Goal: Book appointment/travel/reservation

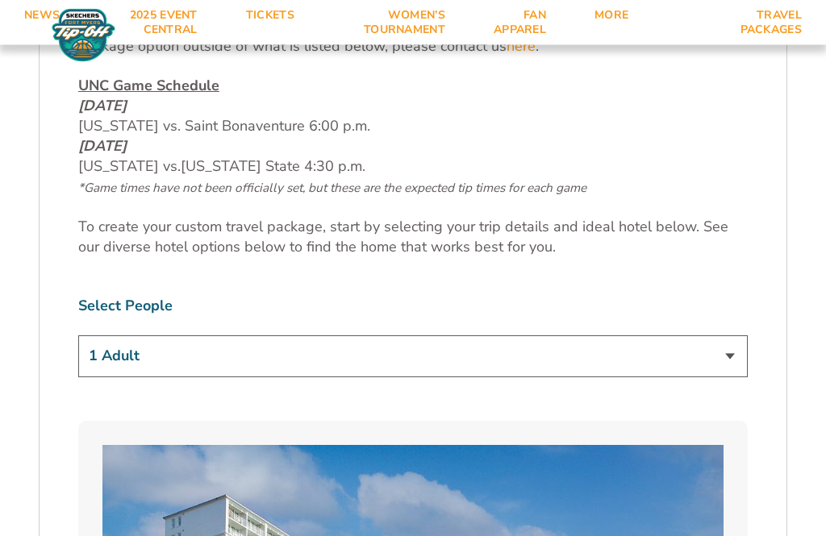
scroll to position [847, 0]
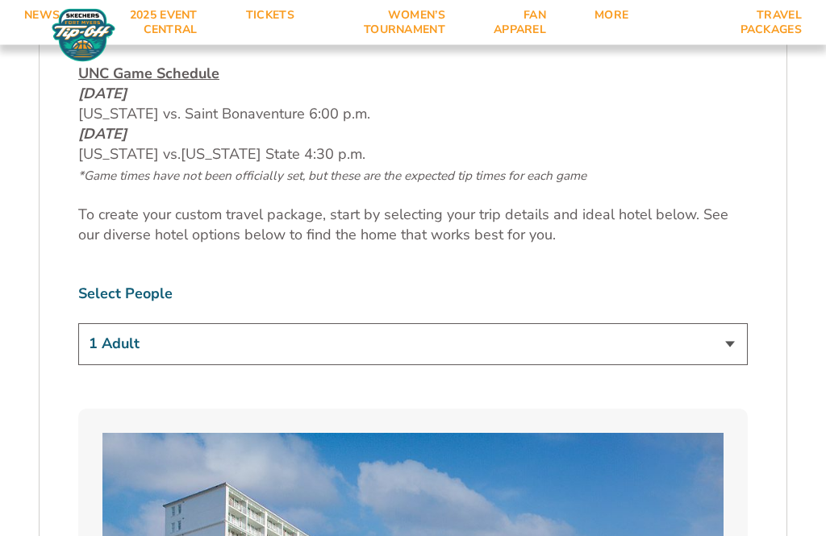
click at [745, 324] on select "1 Adult 2 Adults 3 Adults 4 Adults 2 Adults + 1 Child 2 Adults + 2 Children 2 A…" at bounding box center [412, 344] width 669 height 41
select select "2 Adults"
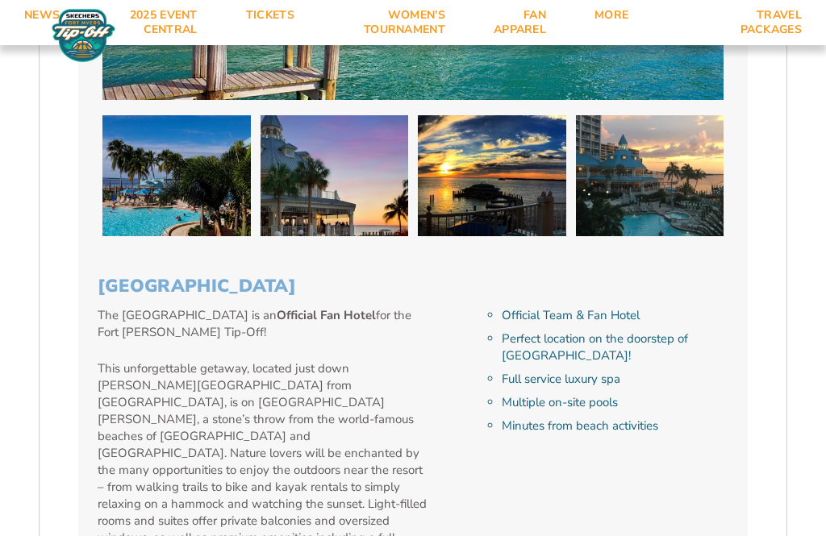
scroll to position [1599, 0]
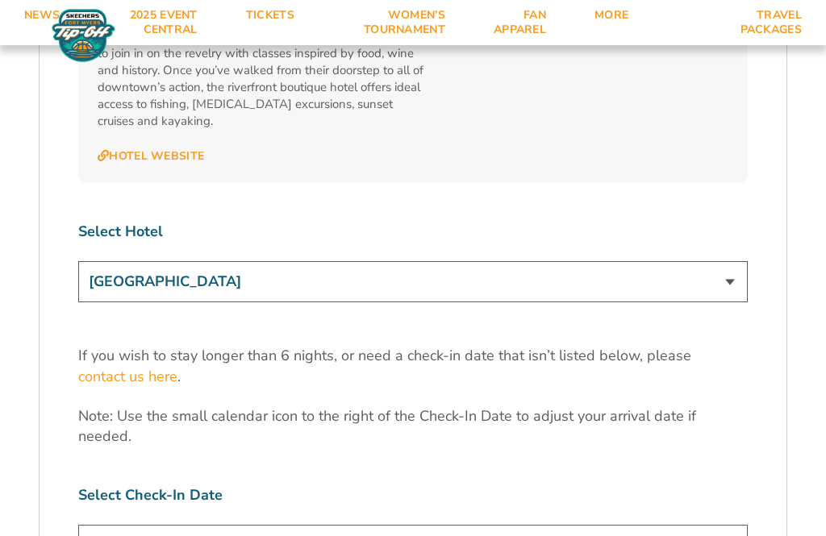
scroll to position [4827, 0]
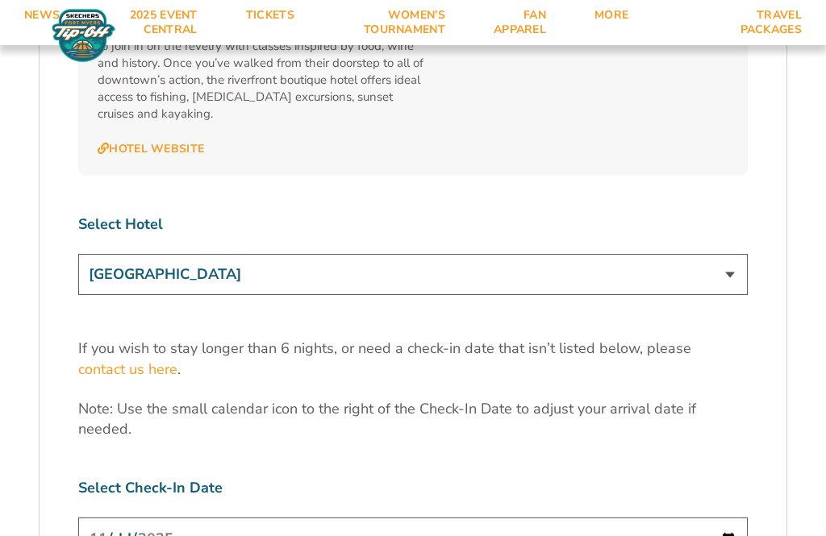
click at [742, 254] on select "[GEOGRAPHIC_DATA] [GEOGRAPHIC_DATA] [GEOGRAPHIC_DATA], Autograph Collection" at bounding box center [412, 274] width 669 height 41
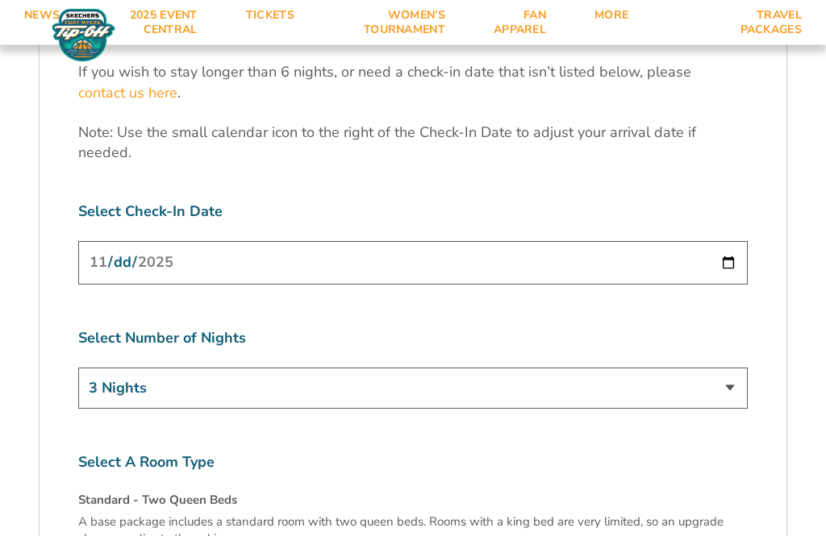
scroll to position [5107, 0]
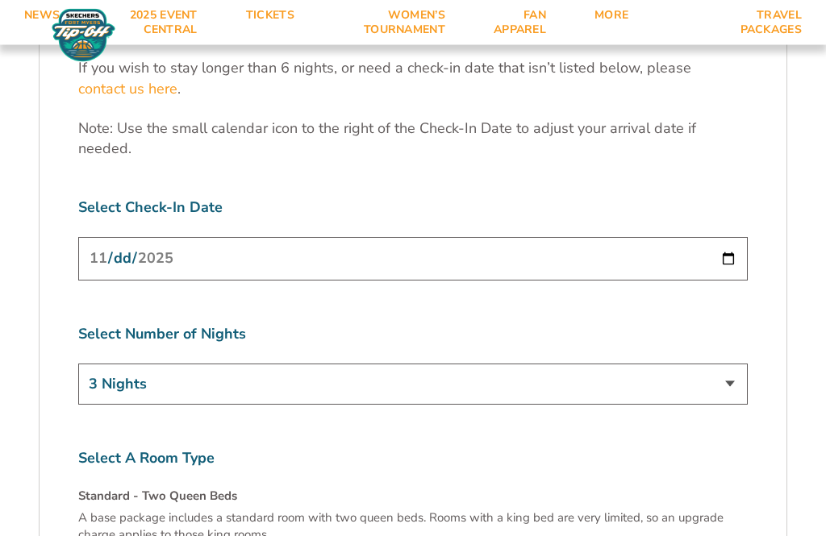
click at [739, 365] on select "3 Nights 4 Nights 5 Nights 6 Nights" at bounding box center [412, 385] width 669 height 41
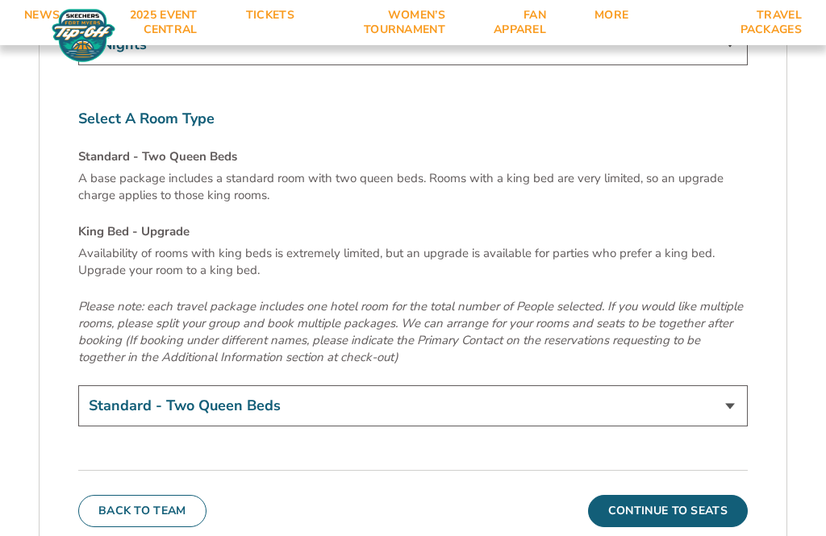
scroll to position [5451, 0]
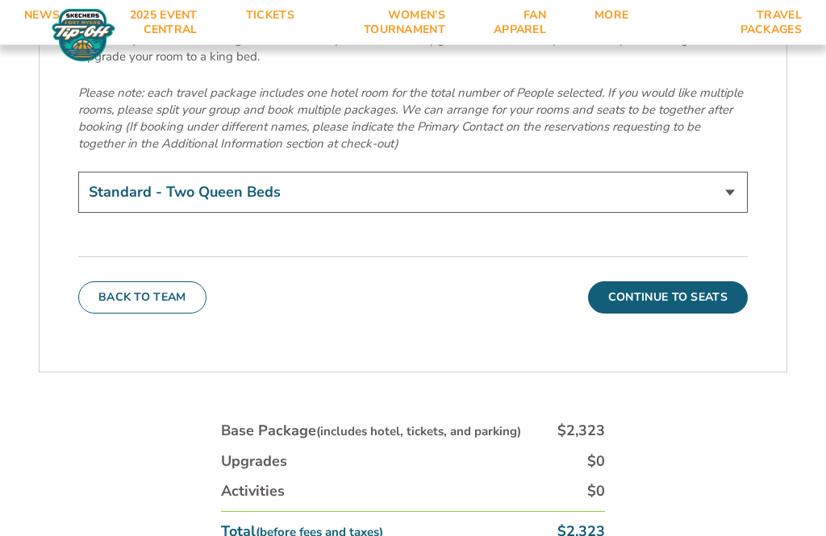
scroll to position [5661, 0]
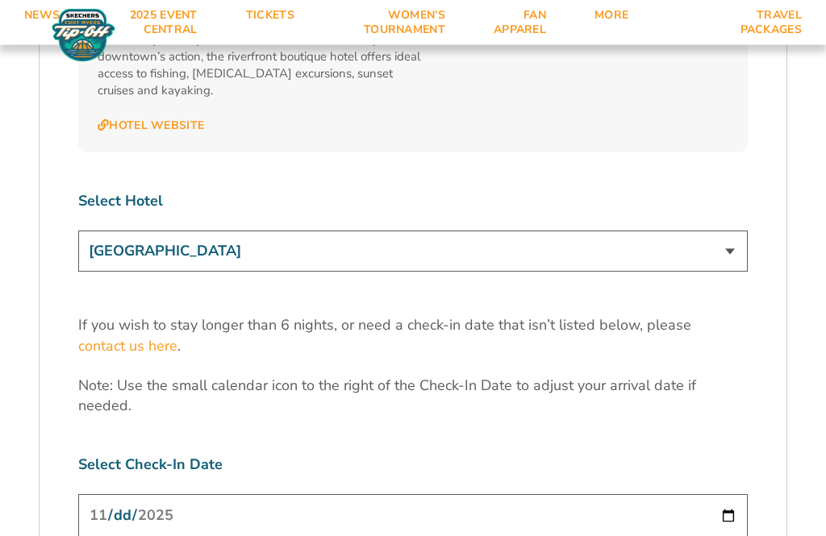
click at [743, 231] on select "[GEOGRAPHIC_DATA] [GEOGRAPHIC_DATA] [GEOGRAPHIC_DATA], Autograph Collection" at bounding box center [412, 251] width 669 height 41
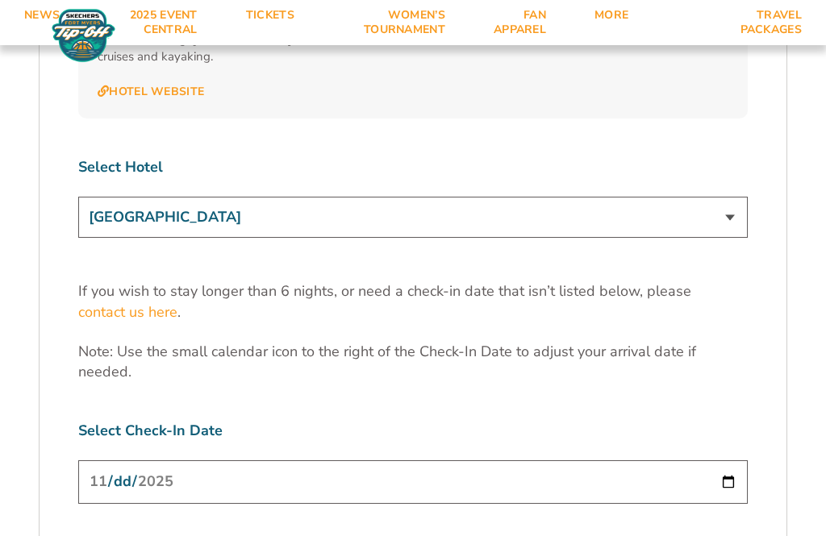
scroll to position [4882, 0]
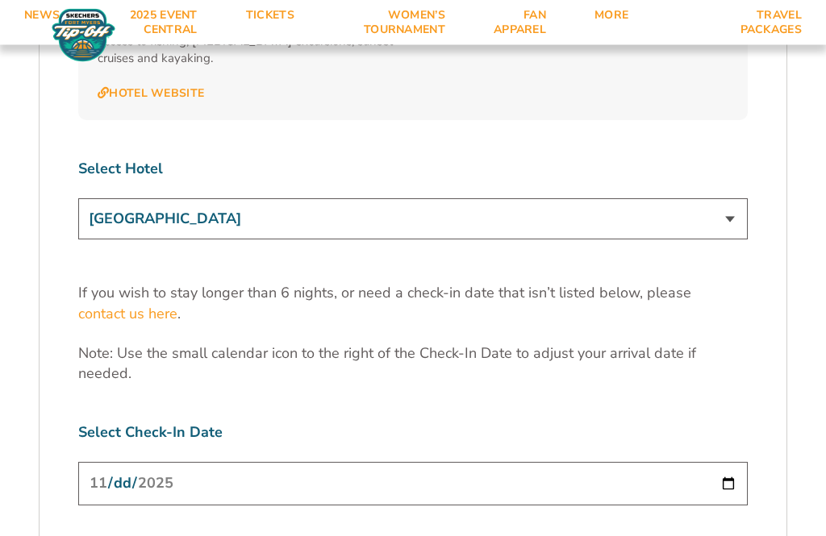
click at [739, 199] on select "[GEOGRAPHIC_DATA] [GEOGRAPHIC_DATA] [GEOGRAPHIC_DATA], Autograph Collection" at bounding box center [412, 219] width 669 height 41
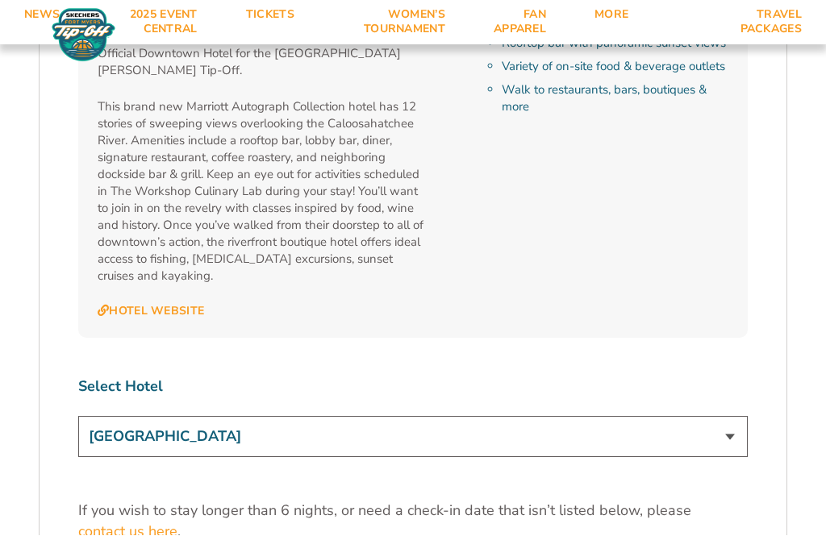
click at [736, 417] on select "[GEOGRAPHIC_DATA] [GEOGRAPHIC_DATA] [GEOGRAPHIC_DATA], Autograph Collection" at bounding box center [412, 437] width 669 height 41
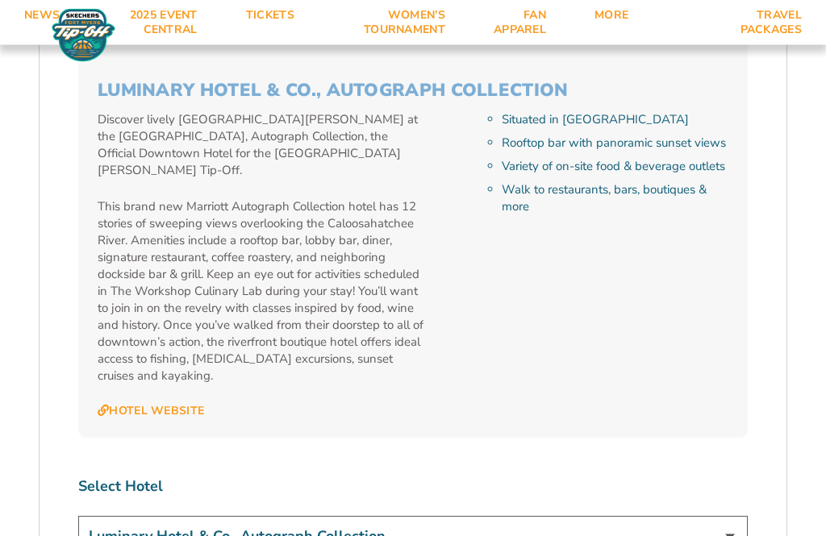
scroll to position [4565, 0]
click at [742, 516] on select "[GEOGRAPHIC_DATA] [GEOGRAPHIC_DATA] [GEOGRAPHIC_DATA], Autograph Collection" at bounding box center [412, 536] width 669 height 41
select select "17485"
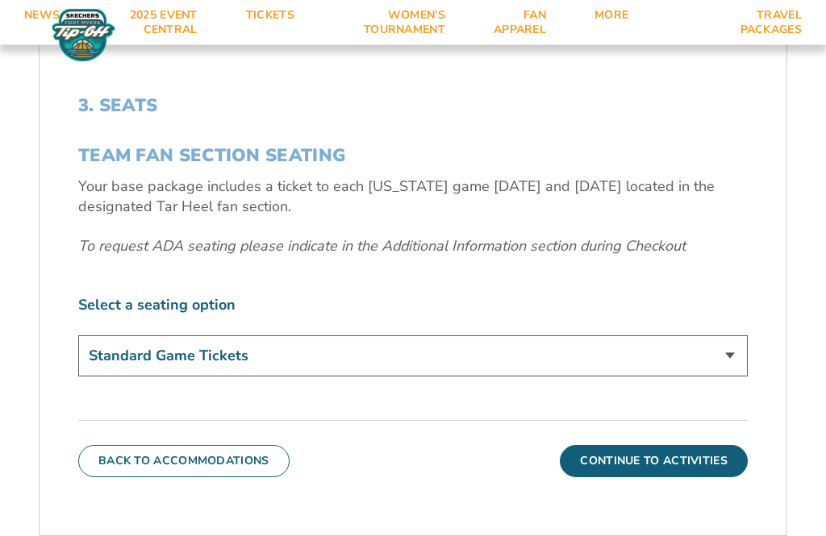
scroll to position [460, 0]
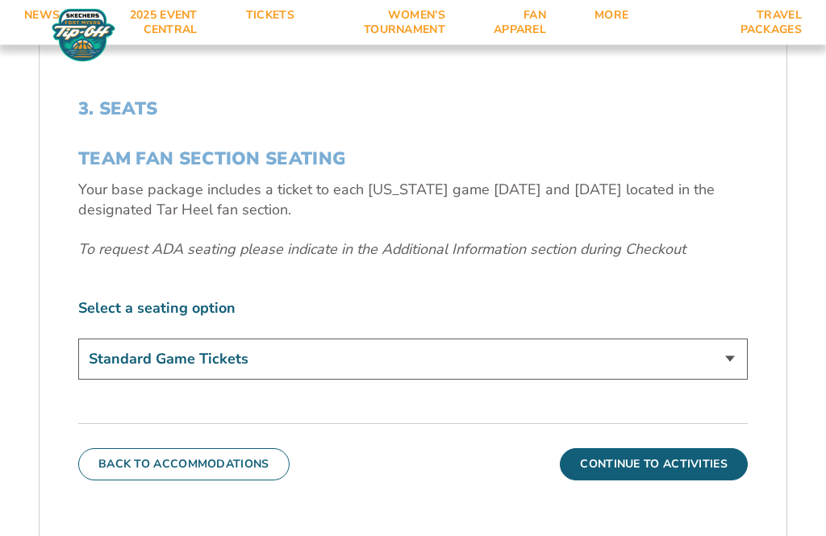
click at [734, 381] on select "Standard Game Tickets" at bounding box center [412, 360] width 669 height 41
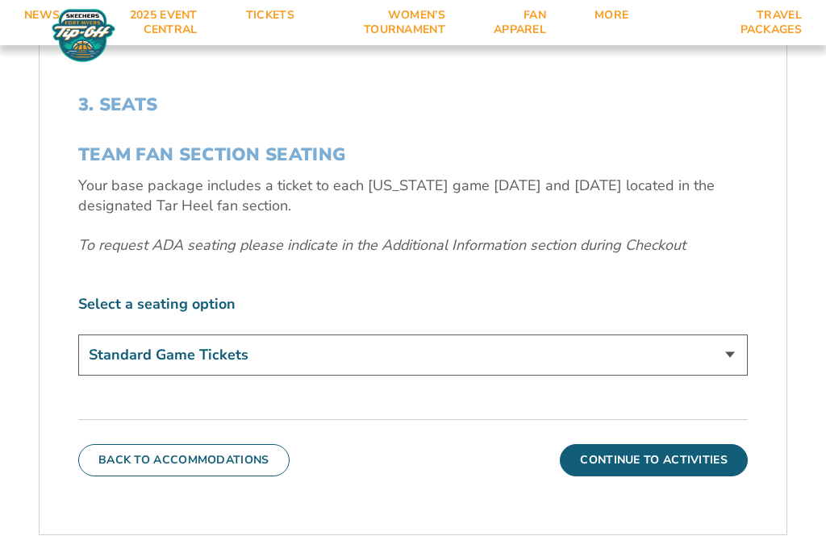
scroll to position [464, 0]
click at [740, 377] on select "Standard Game Tickets" at bounding box center [412, 355] width 669 height 41
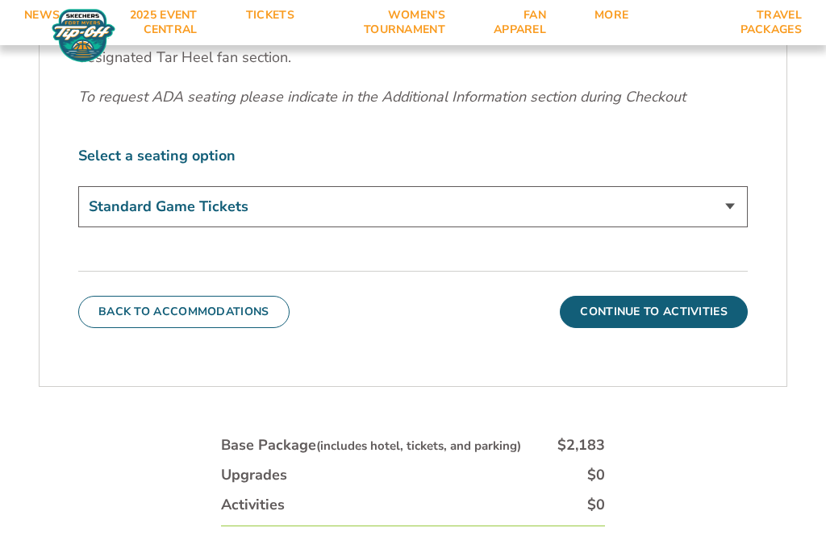
scroll to position [612, 0]
click at [263, 228] on select "Standard Game Tickets" at bounding box center [412, 207] width 669 height 41
click at [683, 329] on button "Continue To Activities" at bounding box center [654, 313] width 188 height 32
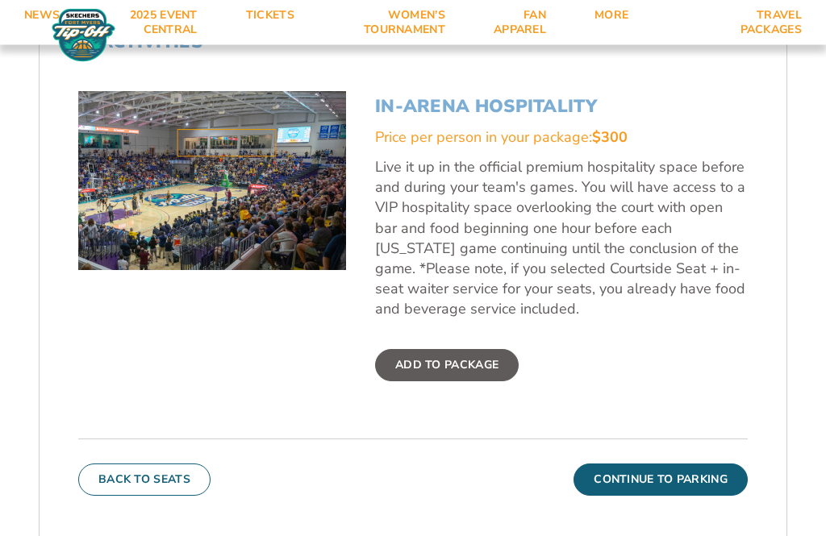
scroll to position [527, 0]
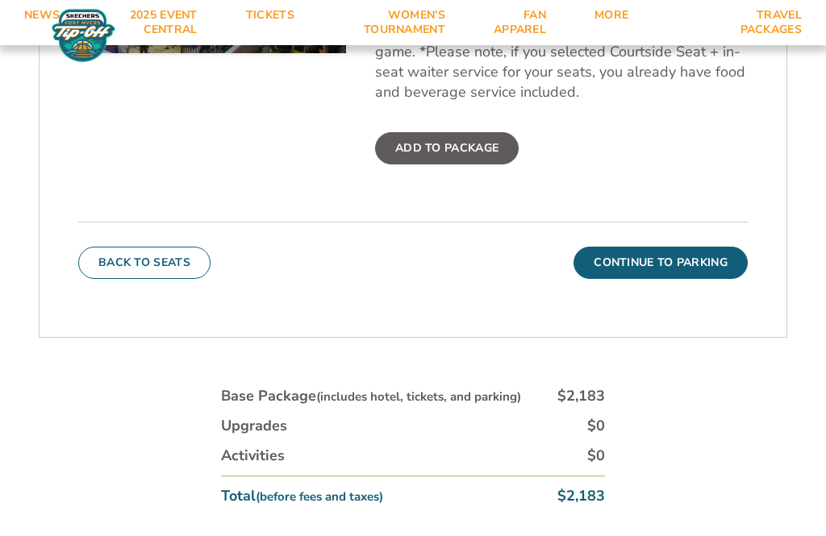
click at [711, 279] on button "Continue To Parking" at bounding box center [660, 263] width 174 height 32
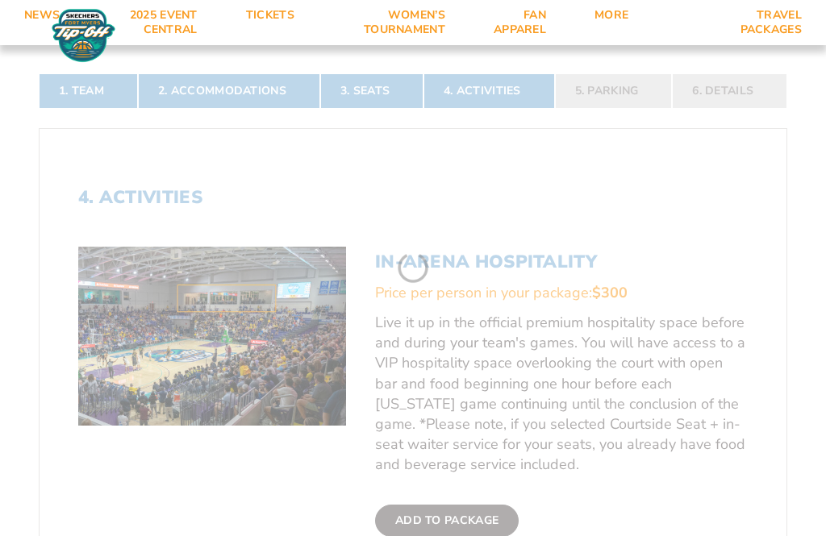
scroll to position [277, 0]
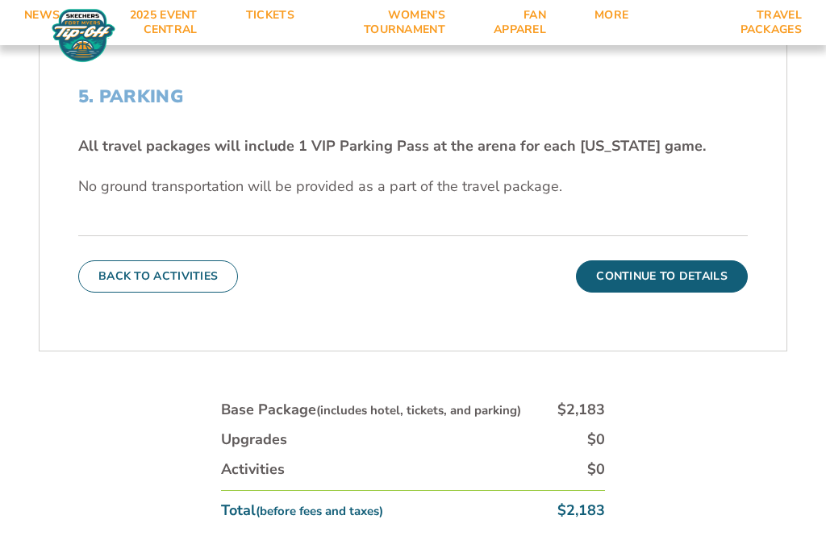
click at [692, 293] on button "Continue To Details" at bounding box center [662, 276] width 172 height 32
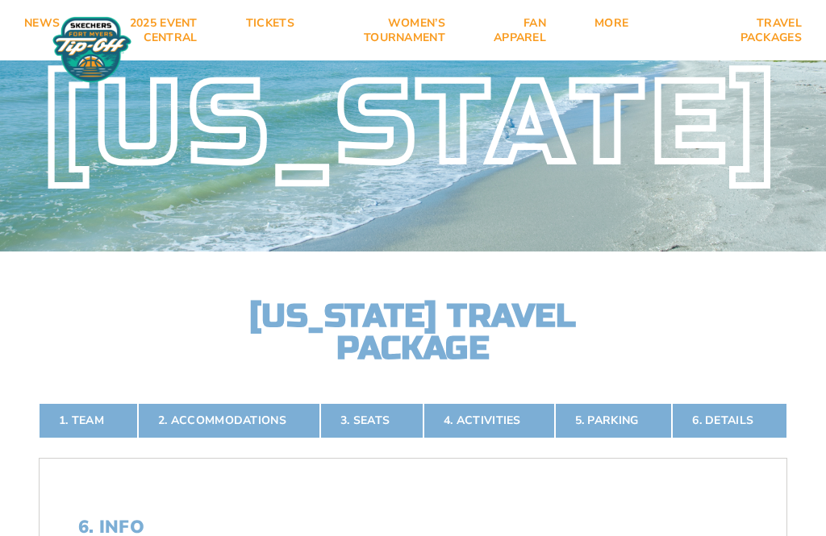
scroll to position [0, 0]
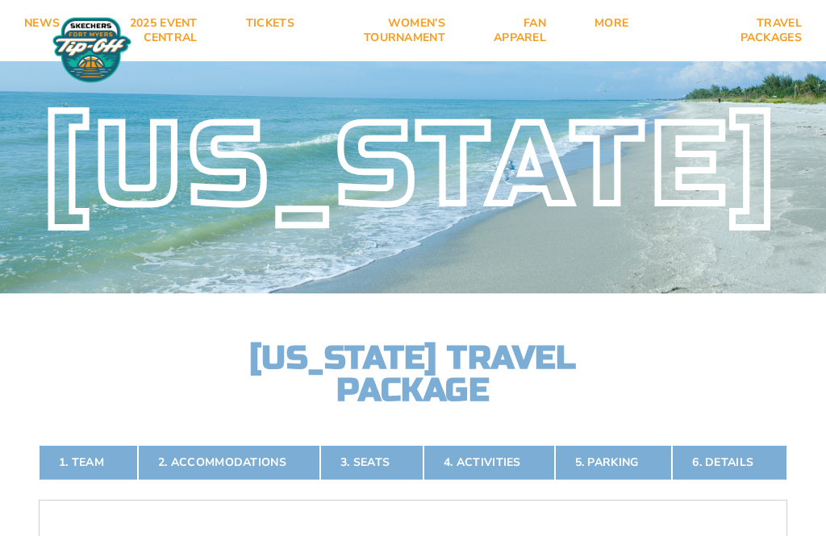
click at [287, 20] on link "Tickets" at bounding box center [270, 30] width 97 height 61
